Goal: Information Seeking & Learning: Learn about a topic

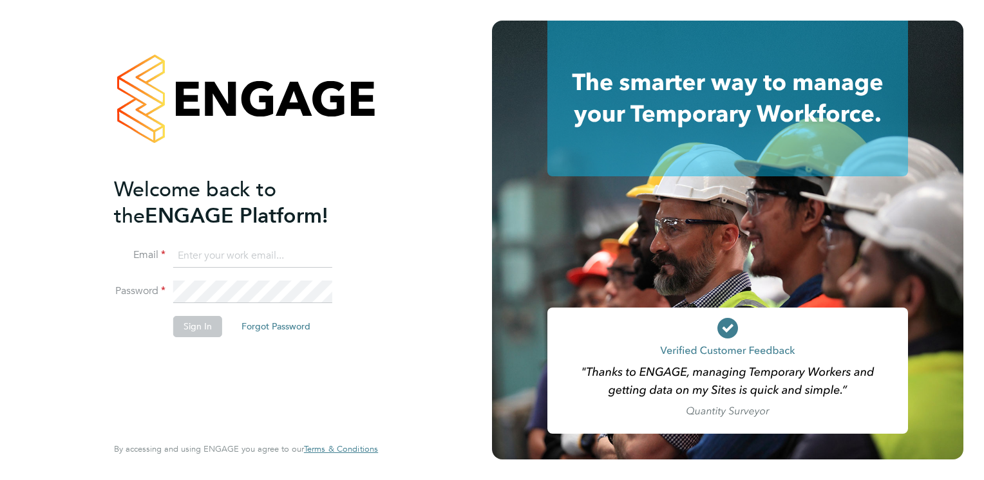
type input "connor.campbell@vgcgroup.co.uk"
click at [197, 323] on button "Sign In" at bounding box center [197, 326] width 49 height 21
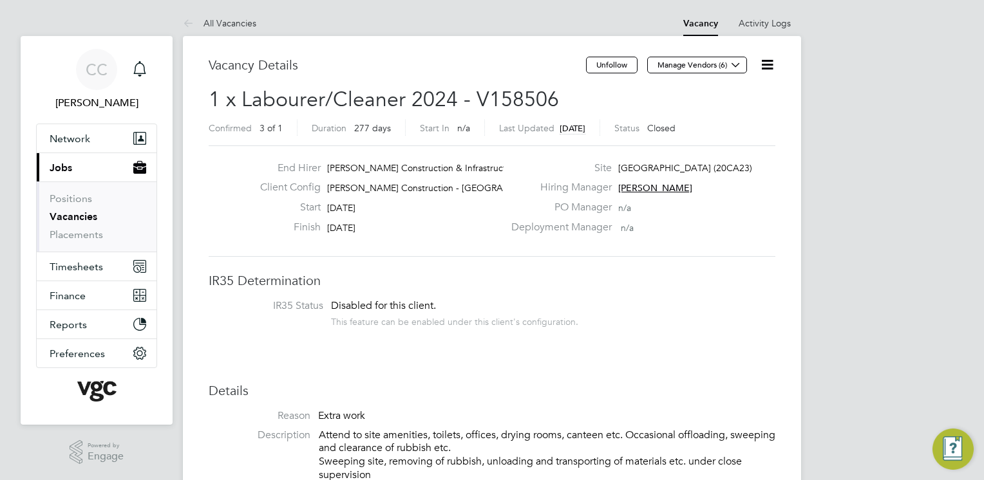
click at [98, 170] on button "Current page: Jobs" at bounding box center [97, 167] width 120 height 28
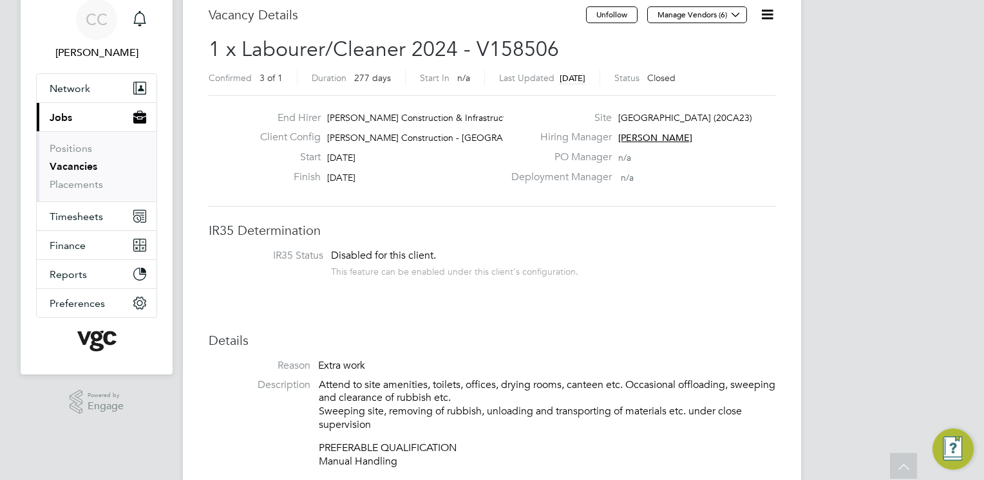
click at [84, 166] on link "Vacancies" at bounding box center [74, 166] width 48 height 12
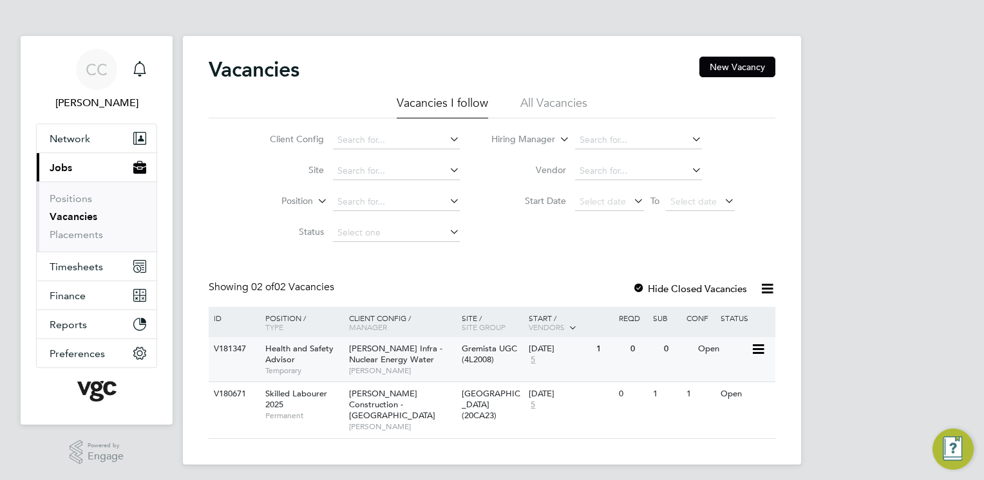
click at [405, 362] on span "[PERSON_NAME] Infra - Nuclear Energy Water" at bounding box center [395, 354] width 93 height 22
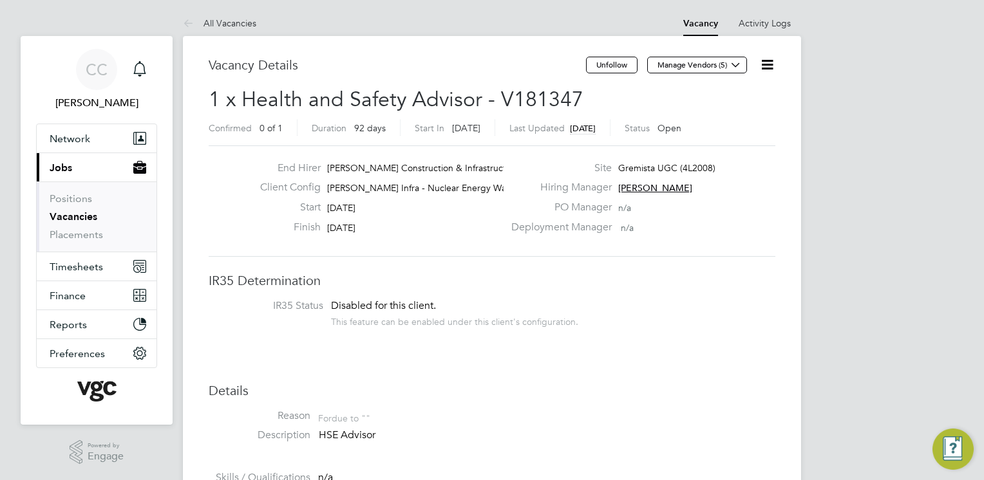
click at [71, 220] on link "Vacancies" at bounding box center [74, 216] width 48 height 12
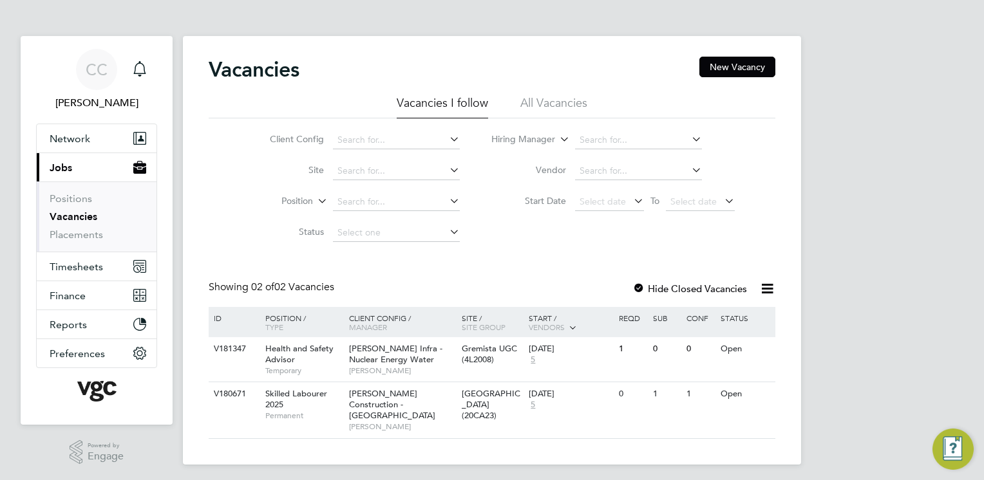
drag, startPoint x: 203, startPoint y: 288, endPoint x: 337, endPoint y: 290, distance: 133.9
click at [337, 290] on div "Vacancies New Vacancy Vacancies I follow All Vacancies Client Config Site Posit…" at bounding box center [492, 250] width 618 height 429
click at [337, 290] on div "Showing 02 of 02 Vacancies" at bounding box center [273, 288] width 128 height 14
click at [319, 359] on div "Health and Safety Advisor Temporary" at bounding box center [301, 359] width 90 height 44
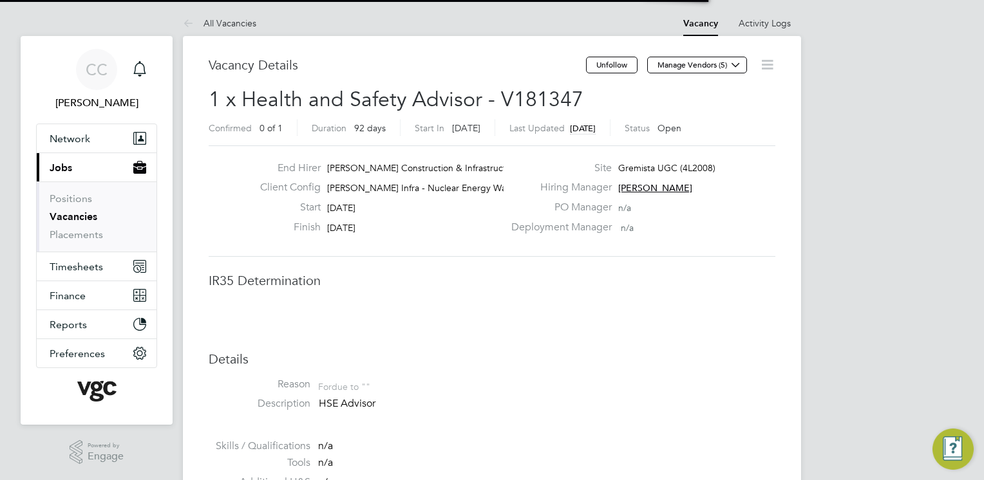
scroll to position [38, 90]
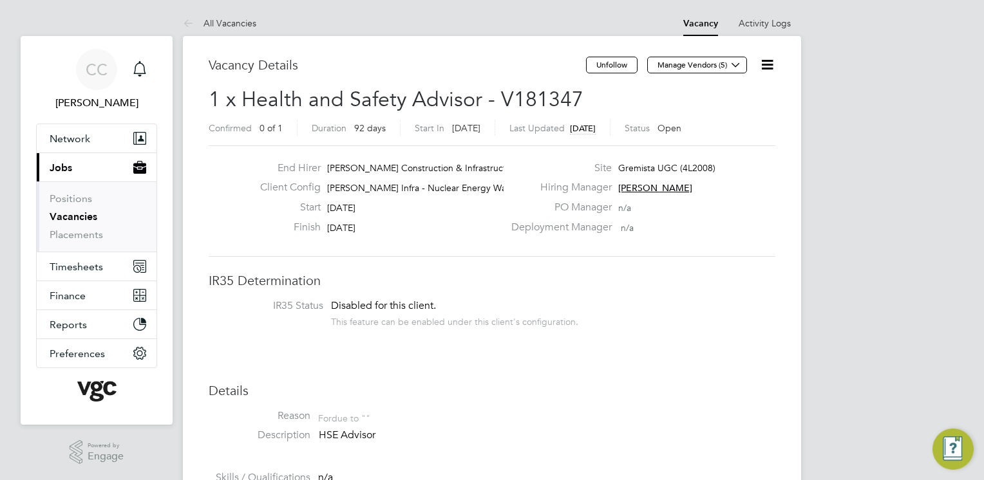
click at [81, 215] on link "Vacancies" at bounding box center [74, 216] width 48 height 12
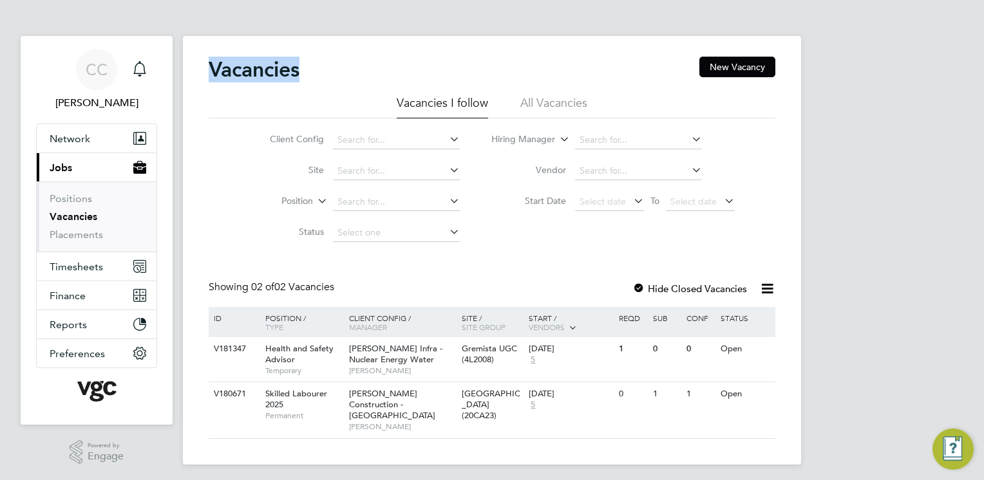
drag, startPoint x: 203, startPoint y: 68, endPoint x: 300, endPoint y: 73, distance: 96.7
click at [300, 73] on div "Vacancies New Vacancy Vacancies I follow All Vacancies Client Config Site Posit…" at bounding box center [492, 250] width 618 height 429
click at [299, 73] on h2 "Vacancies" at bounding box center [254, 70] width 91 height 26
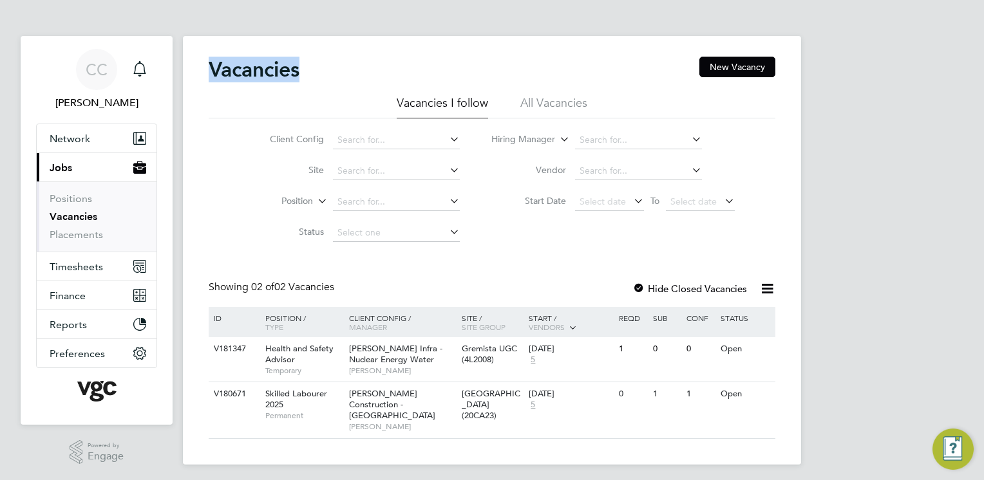
click at [299, 73] on h2 "Vacancies" at bounding box center [254, 70] width 91 height 26
drag, startPoint x: 300, startPoint y: 73, endPoint x: 209, endPoint y: 65, distance: 91.1
click at [209, 65] on h2 "Vacancies" at bounding box center [254, 70] width 91 height 26
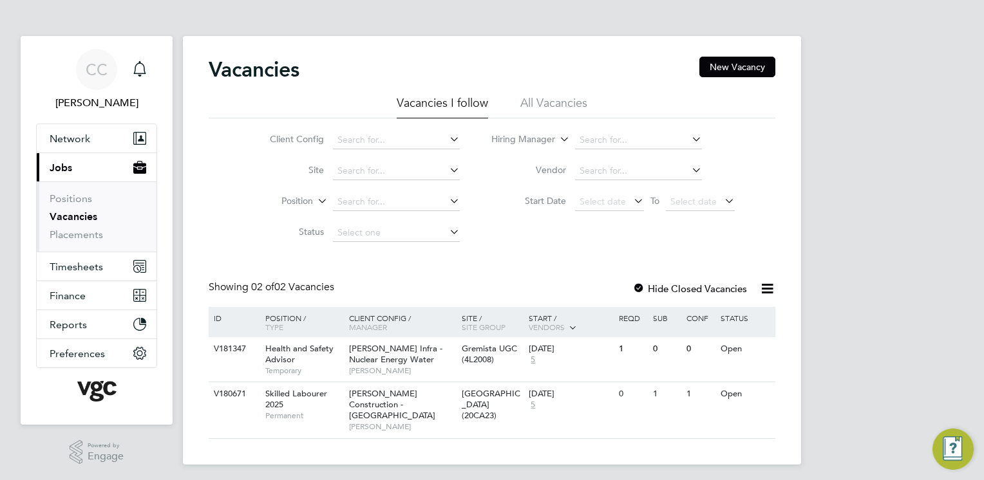
click at [509, 70] on div "Vacancies New Vacancy" at bounding box center [492, 76] width 566 height 39
click at [554, 104] on li "All Vacancies" at bounding box center [553, 106] width 67 height 23
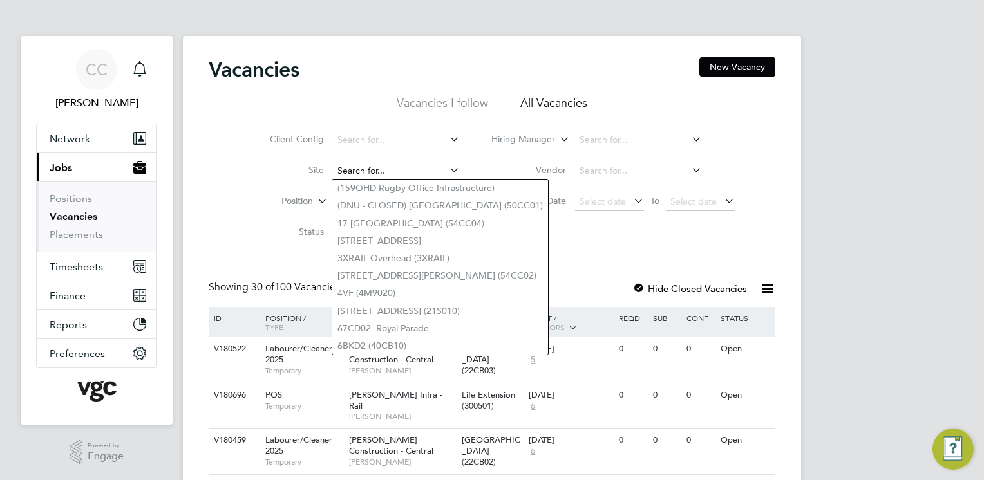
click at [360, 167] on input at bounding box center [396, 171] width 127 height 18
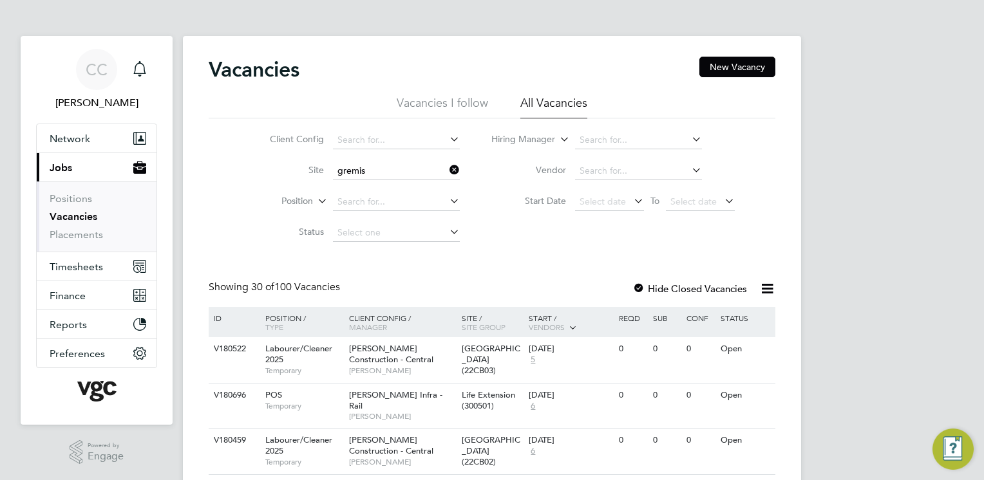
click at [371, 220] on li "Gremis ta UGC (4L2008)" at bounding box center [398, 223] width 133 height 17
type input "Gremista UGC (4L2008)"
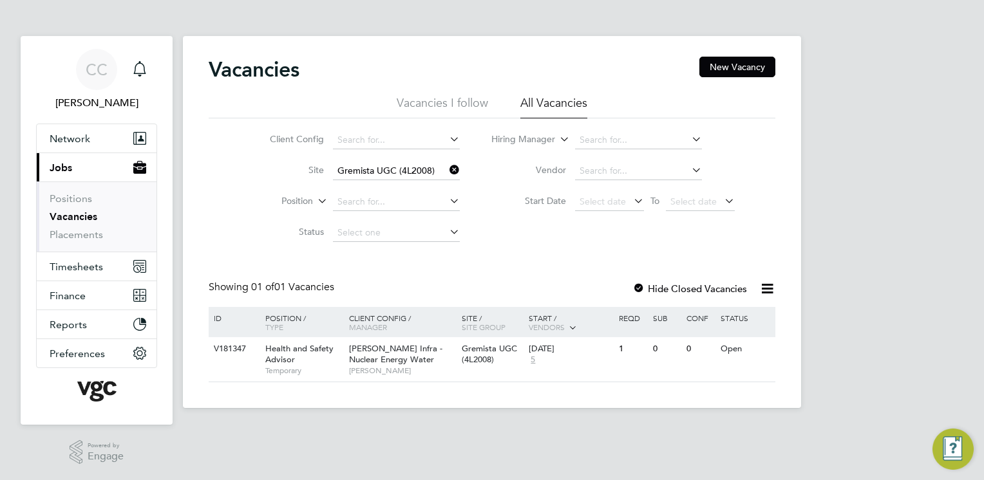
click at [371, 220] on li "Status" at bounding box center [355, 233] width 242 height 31
click at [506, 243] on div "Client Config Site Gremista UGC (4L2008) Position Status Hiring Manager Vendor …" at bounding box center [492, 183] width 566 height 130
click at [348, 360] on div "Morgan Sindall Infra - Nuclear Energy Water Adrian Bolt" at bounding box center [402, 359] width 113 height 44
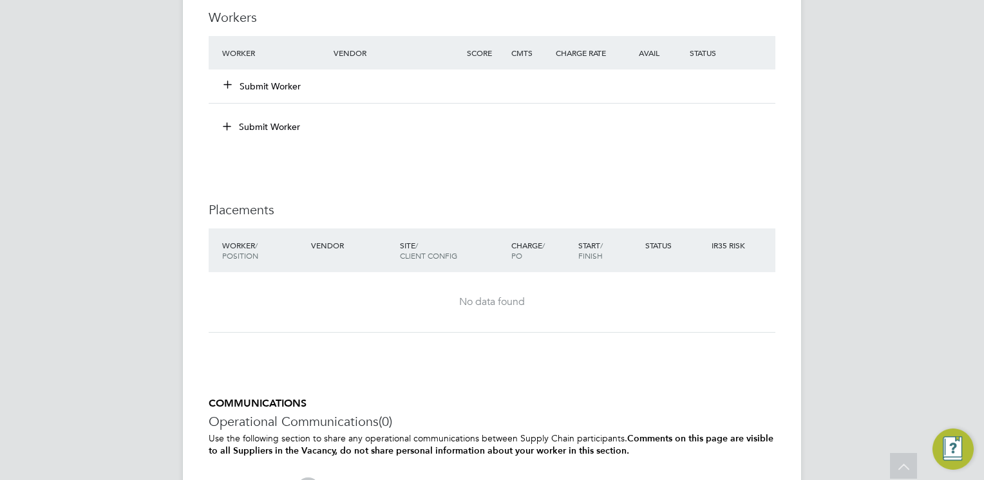
scroll to position [863, 0]
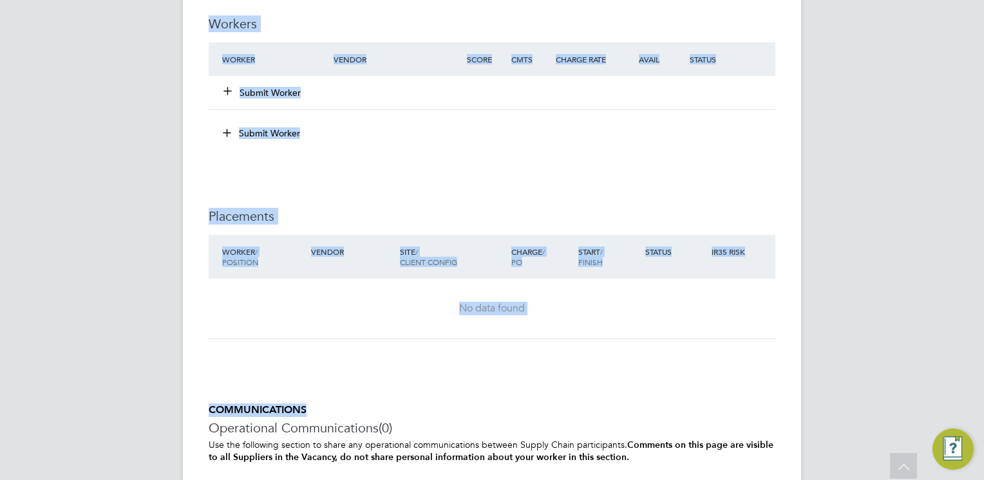
drag, startPoint x: 210, startPoint y: 21, endPoint x: 707, endPoint y: 373, distance: 609.1
click at [707, 373] on div "IR35 Determination IR35 Status Disabled for this client. This feature can be en…" at bounding box center [492, 20] width 566 height 1220
click at [600, 342] on div "Worker / Position Vendor Site / Client Config Charge / PO Start / Finish Status…" at bounding box center [492, 293] width 566 height 117
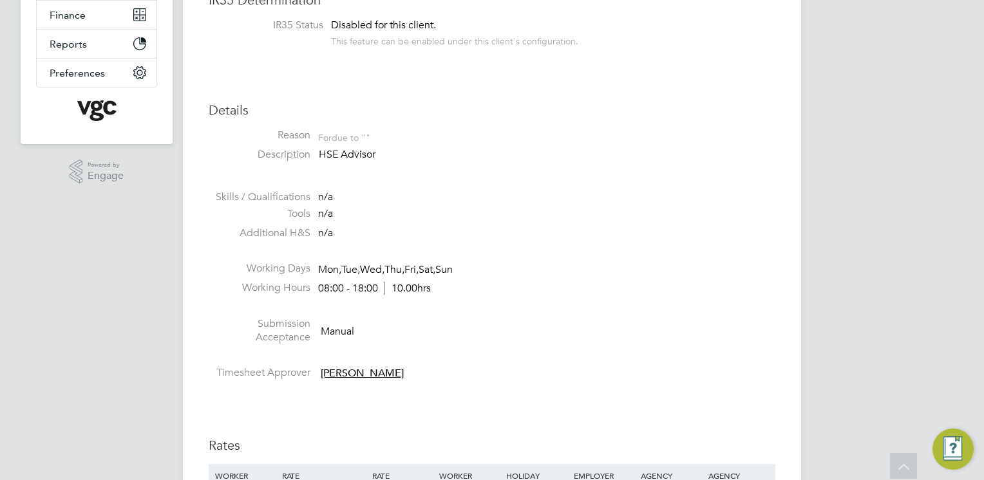
scroll to position [0, 0]
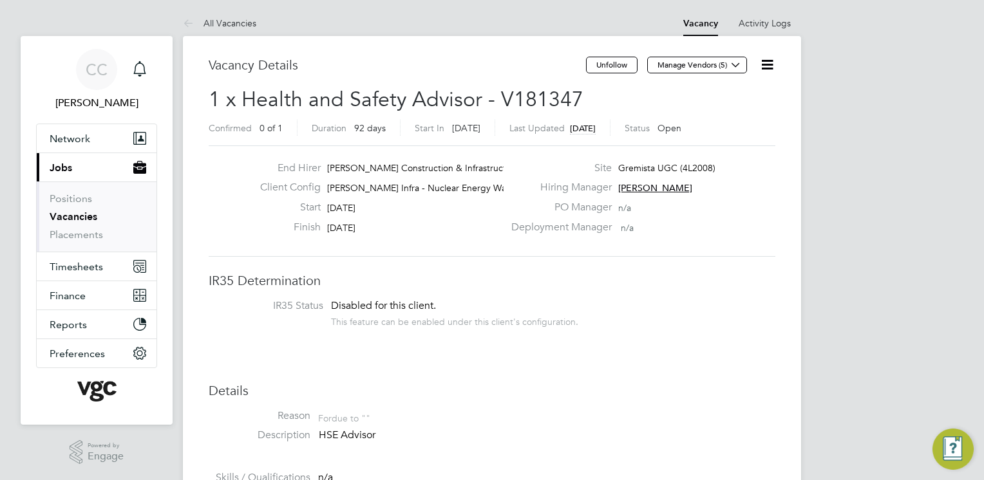
click at [689, 308] on li "IR35 Status Disabled for this client. This feature can be enabled under this cl…" at bounding box center [491, 315] width 541 height 32
